Goal: Task Accomplishment & Management: Manage account settings

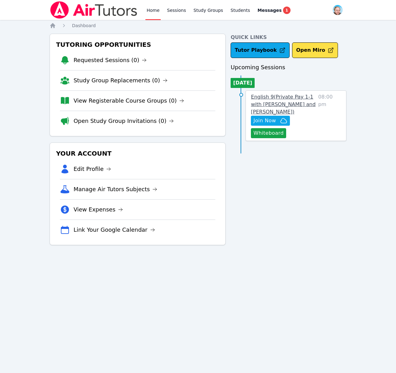
click at [266, 105] on span "English 9 ( Private Pay 1-1 with Nathan Warneck and Shawn White )" at bounding box center [283, 104] width 65 height 21
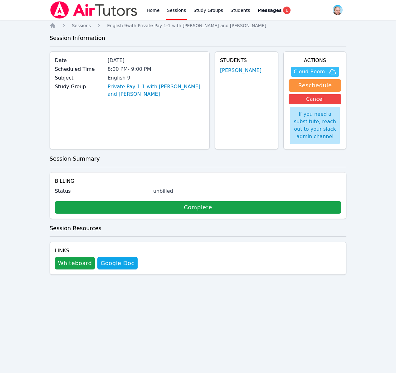
click at [325, 72] on span "Cloud Room" at bounding box center [314, 71] width 42 height 7
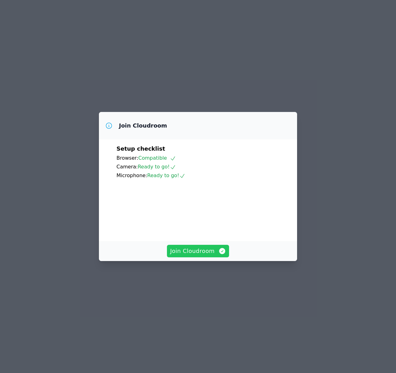
click at [186, 255] on span "Join Cloudroom" at bounding box center [198, 251] width 56 height 9
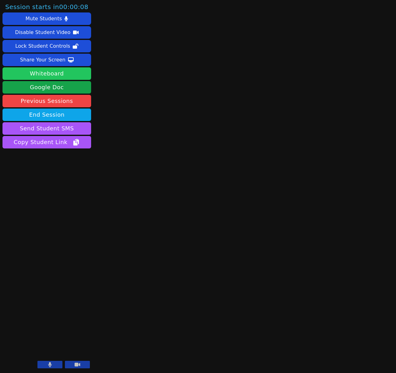
click at [44, 74] on button "Whiteboard" at bounding box center [46, 73] width 89 height 12
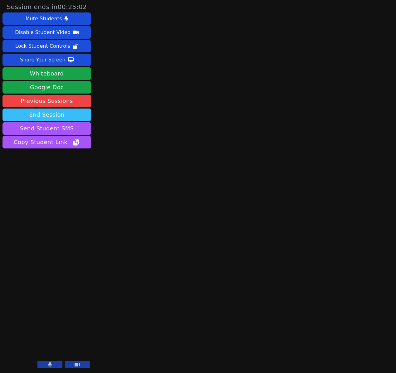
click at [62, 116] on button "End Session" at bounding box center [46, 114] width 89 height 12
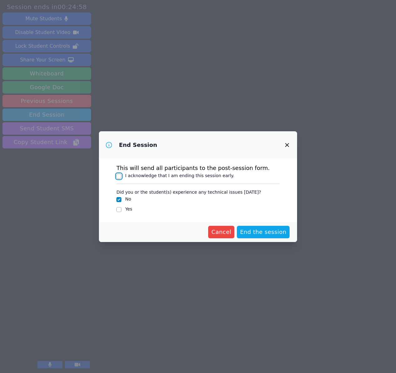
click at [120, 176] on input "I acknowledge that I am ending this session early." at bounding box center [118, 176] width 5 height 5
checkbox input "true"
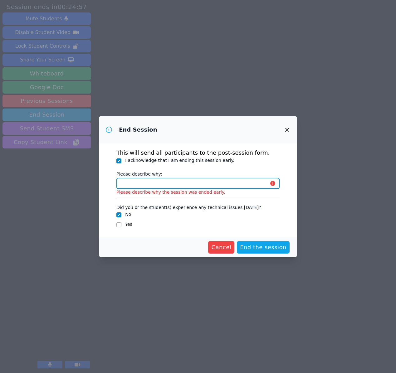
click at [152, 183] on input "Please describe why:" at bounding box center [197, 183] width 163 height 11
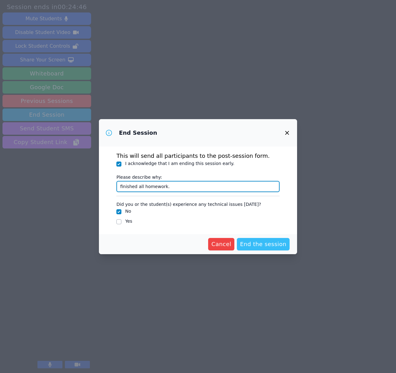
type input "finished all homework."
click at [256, 244] on span "End the session" at bounding box center [263, 244] width 46 height 9
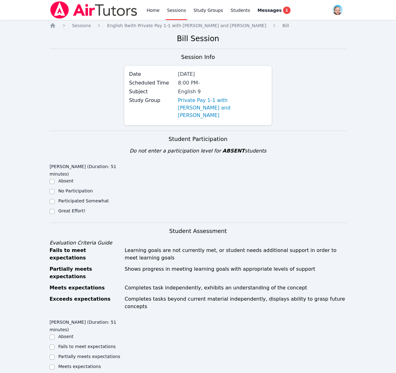
click at [74, 208] on label "Great Effort!" at bounding box center [71, 210] width 27 height 5
click at [55, 209] on input "Great Effort!" at bounding box center [52, 211] width 5 height 5
checkbox input "true"
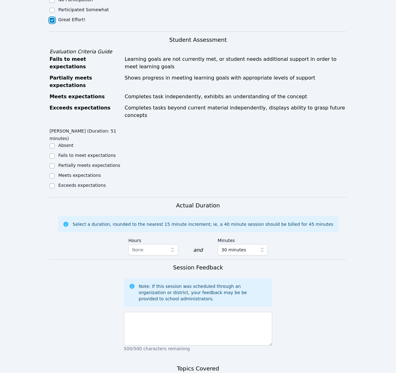
scroll to position [211, 0]
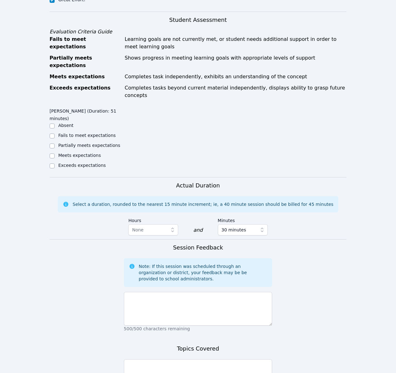
click at [76, 163] on label "Exceeds expectations" at bounding box center [81, 165] width 47 height 5
click at [55, 163] on input "Exceeds expectations" at bounding box center [52, 165] width 5 height 5
checkbox input "true"
click at [169, 292] on textarea at bounding box center [198, 309] width 148 height 34
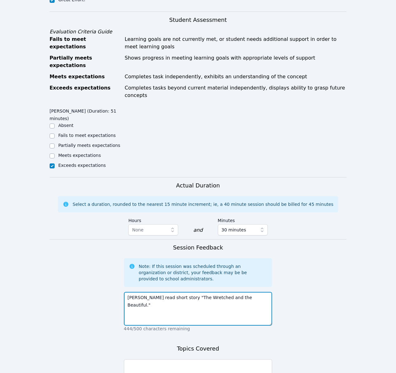
click at [135, 292] on textarea "[PERSON_NAME] read short story "The Wretched and the Beautiful."" at bounding box center [198, 309] width 148 height 34
click at [258, 292] on textarea "[PERSON_NAME] read short story "The Wretched and the Beautiful."" at bounding box center [198, 309] width 148 height 34
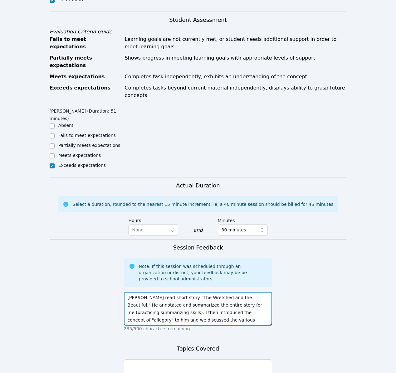
scroll to position [4, 0]
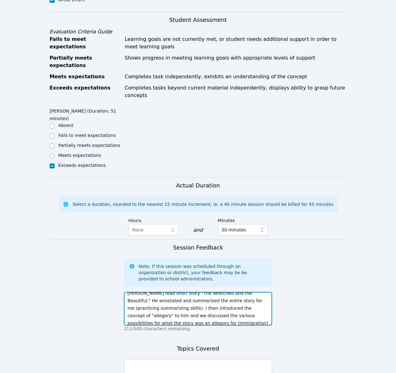
click at [151, 300] on textarea "[PERSON_NAME] read short story "The Wretched and the Beautiful." He annotated a…" at bounding box center [198, 309] width 148 height 34
click at [153, 300] on textarea "[PERSON_NAME] read short story "The Wretched and the Beautiful." He annotated a…" at bounding box center [198, 309] width 148 height 34
click at [224, 299] on textarea "[PERSON_NAME] read short story "The Wretched and the Beautiful." He annotated a…" at bounding box center [198, 309] width 148 height 34
type textarea "[PERSON_NAME] read short story "The Wretched and the Beautiful." He annotated a…"
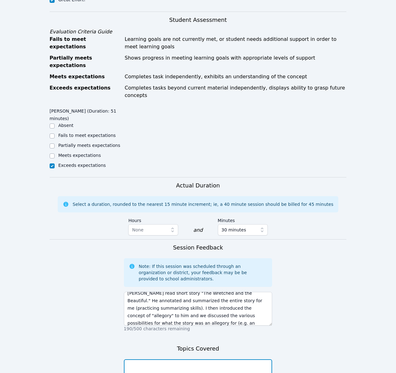
click at [173, 359] on textarea at bounding box center [198, 376] width 148 height 34
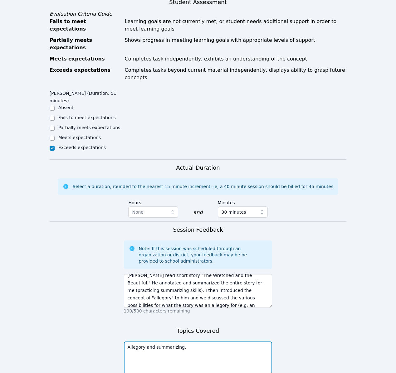
scroll to position [266, 0]
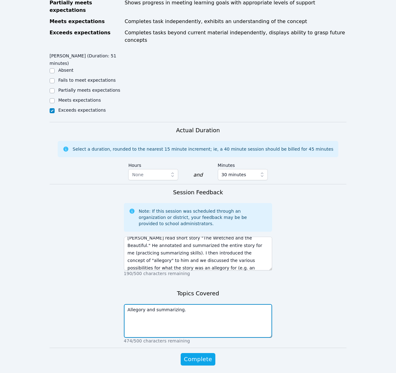
type textarea "Allegory and summarizing."
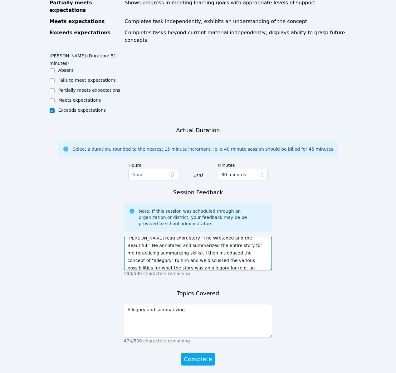
click at [228, 243] on textarea "[PERSON_NAME] read short story "The Wretched and the Beautiful." He annotated a…" at bounding box center [198, 254] width 148 height 34
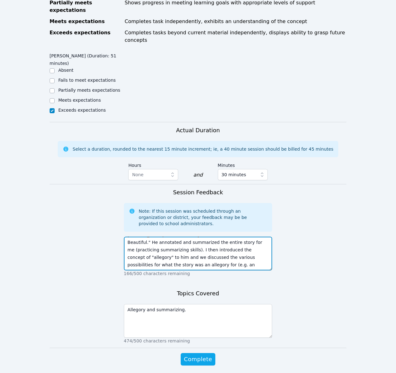
scroll to position [12, 0]
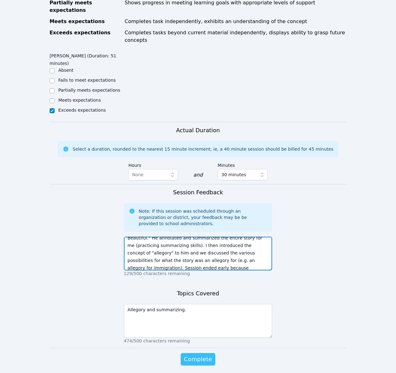
type textarea "[PERSON_NAME] read short story "The Wretched and the Beautiful." He annotated a…"
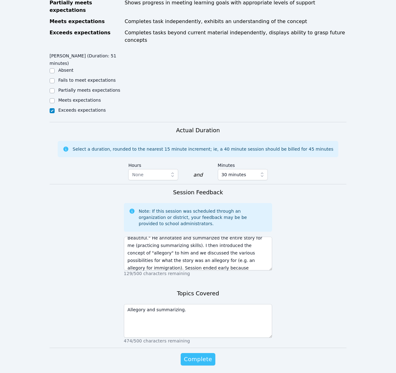
click at [207, 355] on span "Complete" at bounding box center [198, 359] width 28 height 9
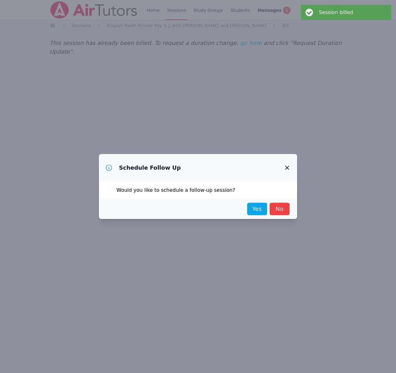
scroll to position [0, 0]
click at [261, 211] on link "Yes" at bounding box center [257, 209] width 20 height 12
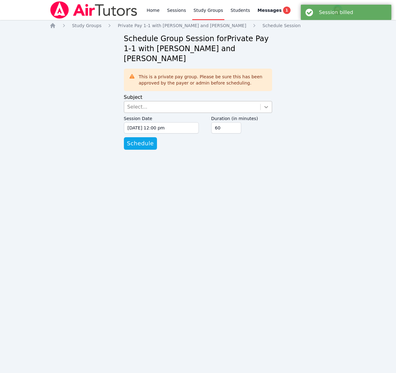
click at [263, 101] on div at bounding box center [265, 106] width 11 height 11
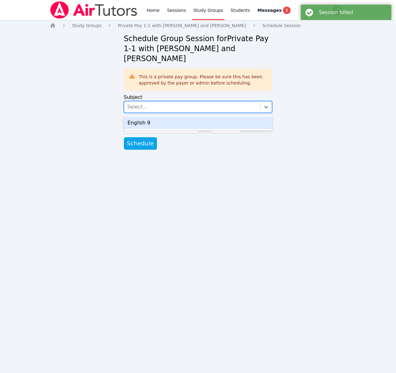
click at [237, 117] on div "English 9" at bounding box center [198, 123] width 148 height 12
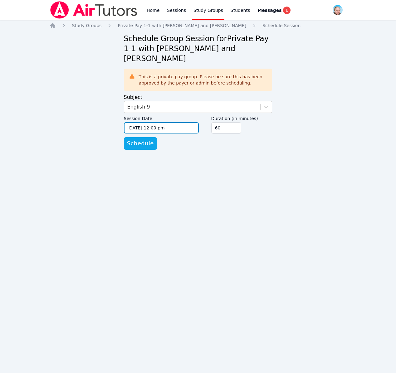
click at [178, 122] on input "[DATE] 12:00 pm" at bounding box center [161, 127] width 75 height 11
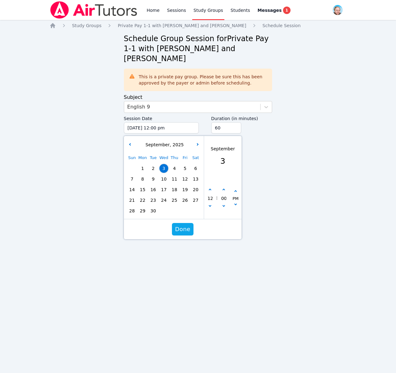
click at [163, 175] on span "10" at bounding box center [163, 179] width 9 height 9
click at [210, 204] on icon "button" at bounding box center [209, 205] width 2 height 2
type input "[DATE] 11:00 am"
type input "11"
click at [210, 204] on icon "button" at bounding box center [209, 205] width 2 height 2
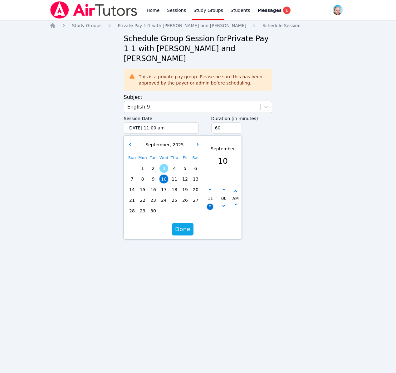
type input "[DATE] 10:00 am"
type input "10"
click at [210, 204] on icon "button" at bounding box center [209, 205] width 2 height 2
type input "[DATE] 09:00 am"
type input "09"
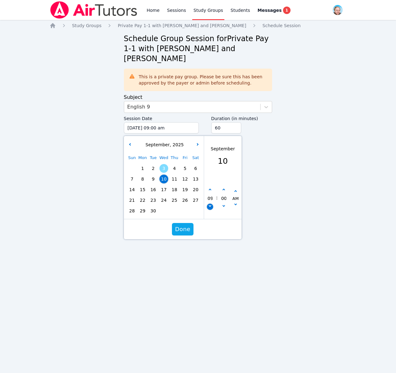
click at [210, 204] on icon "button" at bounding box center [209, 205] width 2 height 2
type input "[DATE] 08:00 am"
type input "08"
click at [210, 204] on icon "button" at bounding box center [209, 205] width 2 height 2
type input "[DATE] 07:00 am"
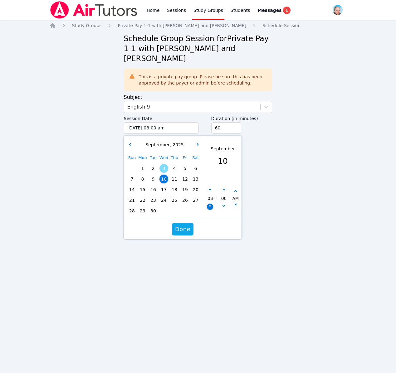
type input "07"
click at [210, 204] on icon "button" at bounding box center [209, 205] width 2 height 2
type input "[DATE] 06:00 am"
type input "06"
click at [210, 204] on icon "button" at bounding box center [209, 205] width 2 height 2
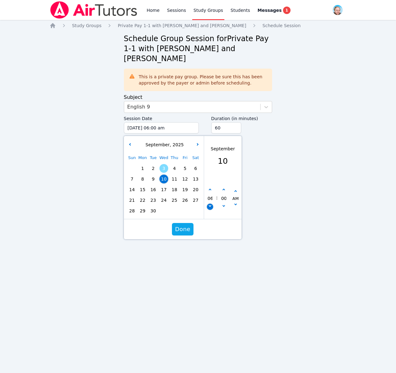
type input "[DATE] 05:00 am"
type input "05"
click at [210, 204] on icon "button" at bounding box center [209, 205] width 2 height 2
type input "[DATE] 04:00 am"
type input "04"
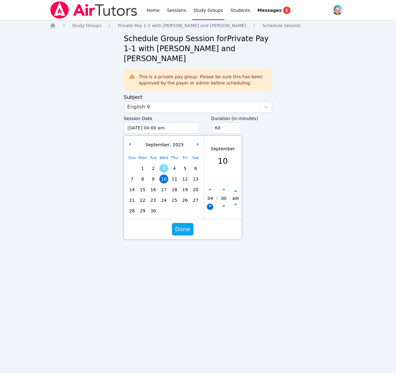
click at [210, 204] on icon "button" at bounding box center [209, 205] width 2 height 2
type input "[DATE] 03:00 am"
type input "03"
click at [210, 204] on icon "button" at bounding box center [209, 205] width 2 height 2
type input "[DATE] 02:00 am"
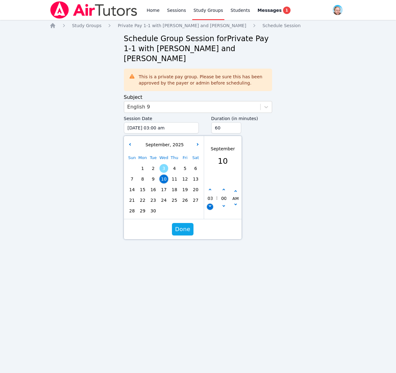
type input "02"
click at [210, 204] on icon "button" at bounding box center [209, 205] width 2 height 2
type input "[DATE] 01:00 am"
type input "01"
click at [210, 204] on icon "button" at bounding box center [209, 205] width 2 height 2
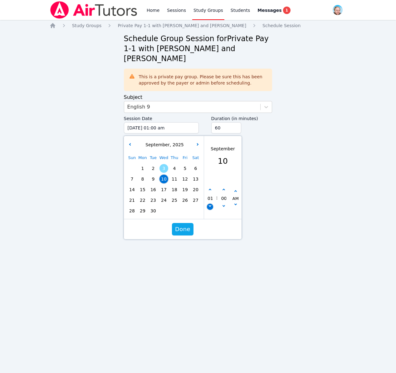
type input "[DATE] 12:00 am"
type input "12"
click at [210, 204] on icon "button" at bounding box center [209, 205] width 2 height 2
type input "[DATE] 11:00 pm"
type input "11"
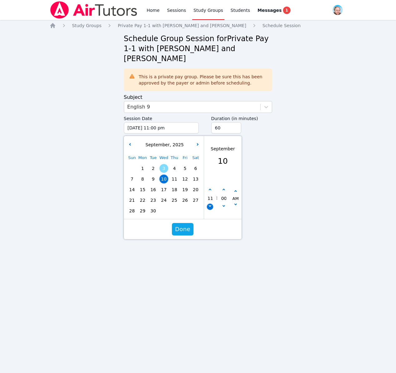
click at [210, 204] on icon "button" at bounding box center [209, 205] width 2 height 2
type input "[DATE] 10:00 pm"
type input "10"
click at [210, 204] on icon "button" at bounding box center [209, 205] width 2 height 2
type input "[DATE] 09:00 pm"
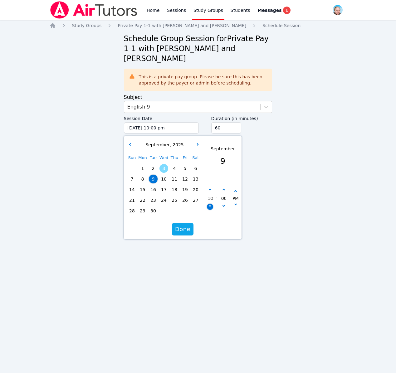
type input "09"
click at [210, 204] on icon "button" at bounding box center [209, 205] width 2 height 2
type input "[DATE] 08:00 pm"
type input "08"
click at [210, 204] on icon "button" at bounding box center [209, 205] width 2 height 2
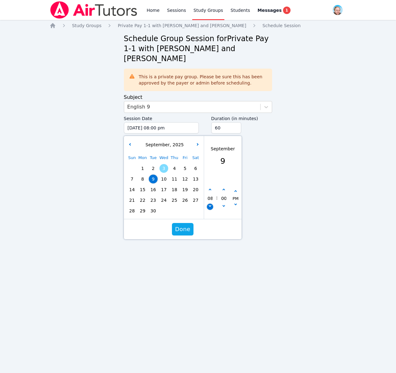
type input "[DATE] 07:00 pm"
type input "07"
click at [211, 187] on button "button" at bounding box center [210, 190] width 6 height 6
type input "[DATE] 08:00 pm"
type input "08"
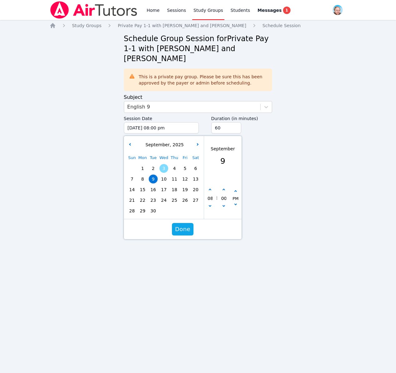
click at [163, 175] on span "10" at bounding box center [163, 179] width 9 height 9
type input "[DATE] 08:00 pm"
click at [182, 225] on span "Done" at bounding box center [182, 229] width 15 height 9
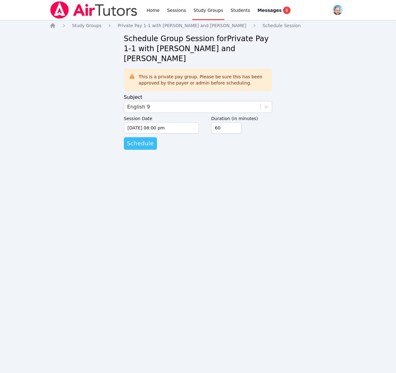
click at [143, 139] on span "Schedule" at bounding box center [140, 143] width 27 height 9
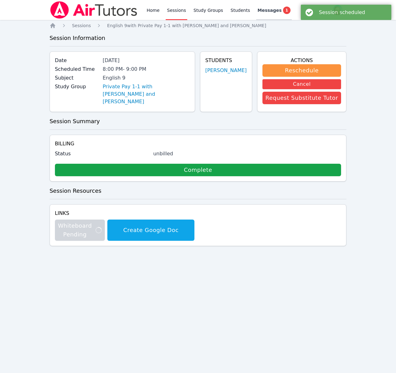
click at [267, 11] on span "Messages" at bounding box center [269, 10] width 24 height 6
